Goal: Task Accomplishment & Management: Complete application form

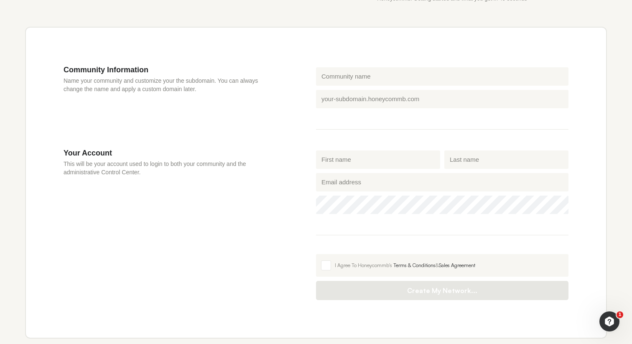
scroll to position [257, 0]
click at [394, 77] on input "Community name" at bounding box center [442, 76] width 252 height 18
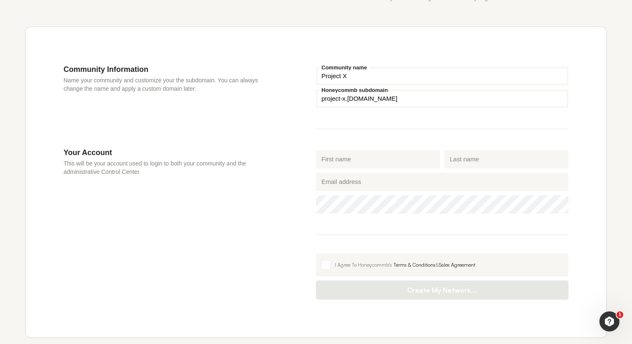
type input "Project X"
click at [366, 160] on input "First name" at bounding box center [378, 159] width 124 height 18
type input "[PERSON_NAME]"
click at [468, 162] on input "Last name" at bounding box center [506, 159] width 124 height 18
type input "[PERSON_NAME]"
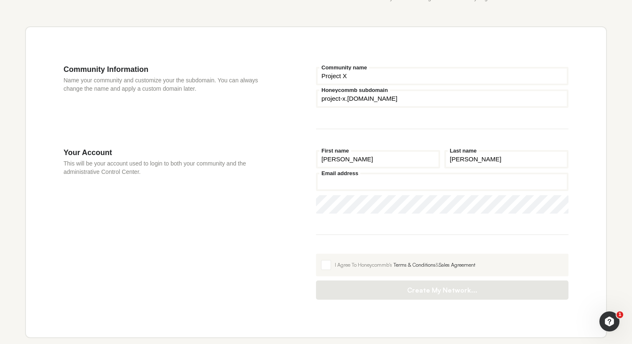
click at [358, 179] on input "Email address" at bounding box center [442, 181] width 252 height 18
type input "[PERSON_NAME][EMAIL_ADDRESS][DOMAIN_NAME]"
click at [323, 267] on span at bounding box center [326, 265] width 10 height 10
click at [316, 254] on input "I Agree To Honeycommb's Terms & Conditions & Sales Agreement" at bounding box center [316, 254] width 0 height 0
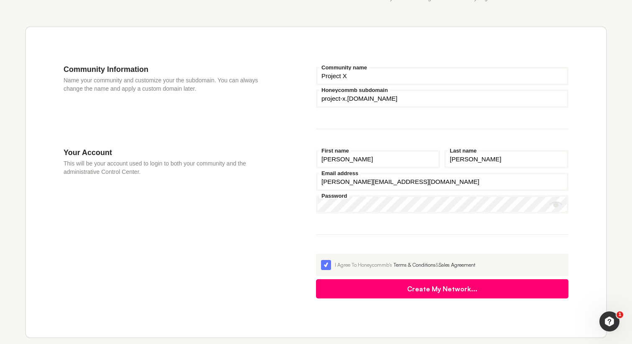
click at [410, 293] on button "Create My Network..." at bounding box center [442, 288] width 252 height 19
